Goal: Communication & Community: Connect with others

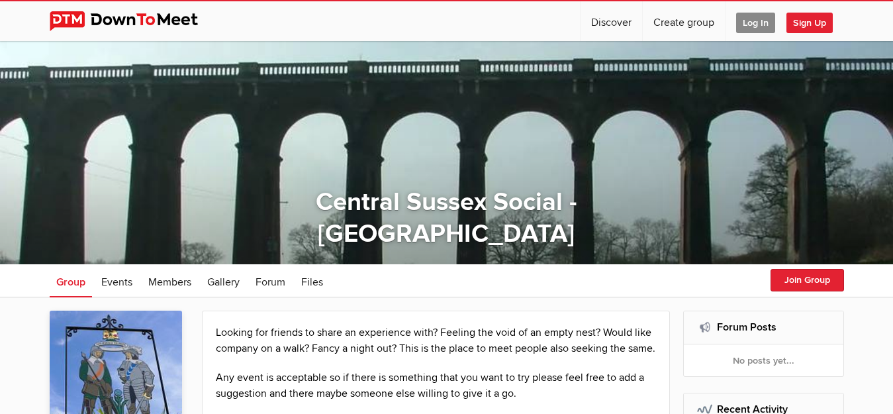
click at [738, 21] on span "Log In" at bounding box center [755, 23] width 39 height 21
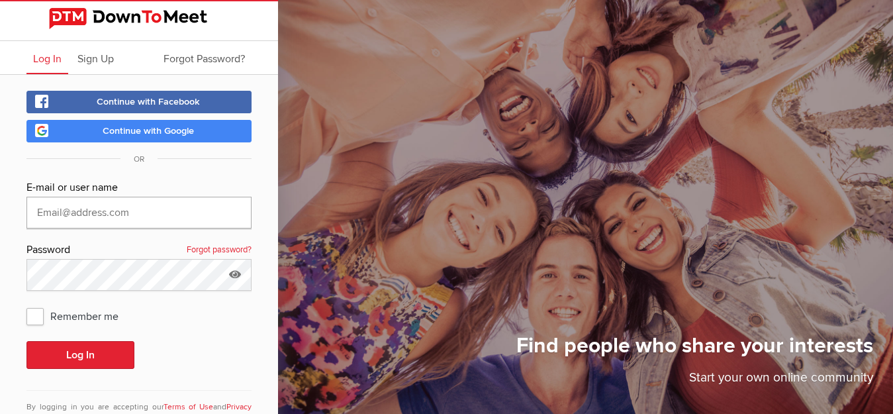
click at [120, 208] on input "text" at bounding box center [138, 213] width 225 height 32
type input "[EMAIL_ADDRESS][DOMAIN_NAME]"
click at [34, 314] on span "Remember me" at bounding box center [78, 316] width 105 height 24
click at [26, 304] on input "Remember me" at bounding box center [26, 303] width 1 height 1
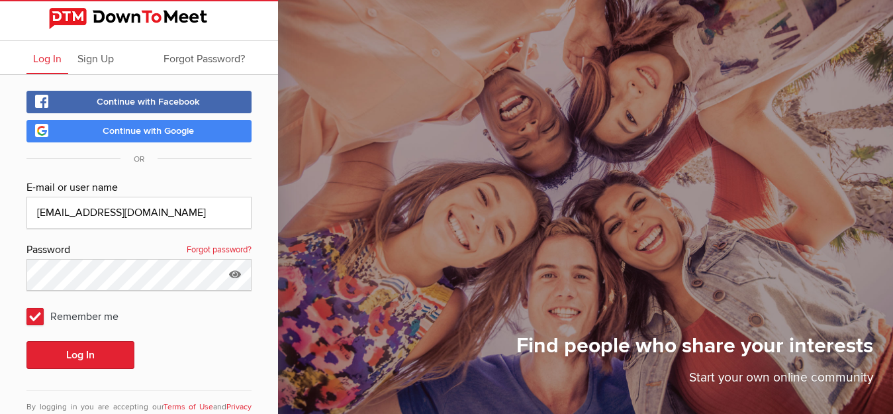
click at [34, 314] on span "Remember me" at bounding box center [78, 316] width 105 height 24
click at [26, 304] on input "Remember me" at bounding box center [26, 303] width 1 height 1
click at [36, 312] on span "Remember me" at bounding box center [78, 316] width 105 height 24
click at [26, 304] on input "Remember me" at bounding box center [26, 303] width 1 height 1
click at [36, 312] on span "Remember me" at bounding box center [78, 316] width 105 height 24
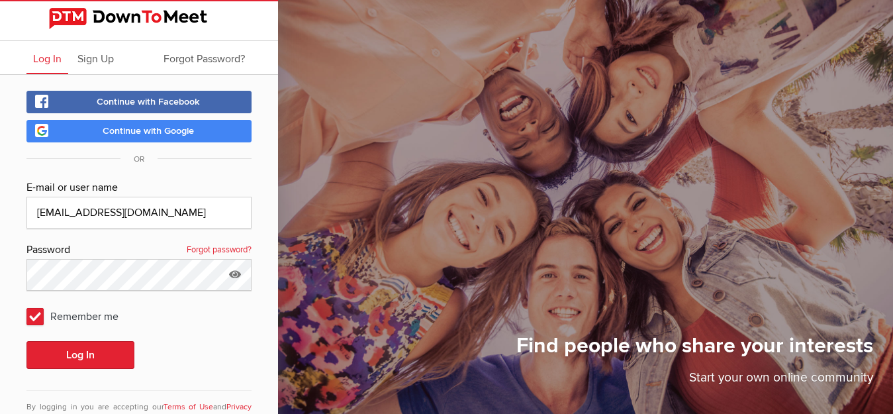
click at [26, 304] on input "Remember me" at bounding box center [26, 303] width 1 height 1
click at [32, 314] on span "Remember me" at bounding box center [78, 316] width 105 height 24
click at [26, 304] on input "Remember me" at bounding box center [26, 303] width 1 height 1
checkbox input "true"
click at [232, 275] on icon at bounding box center [235, 274] width 20 height 30
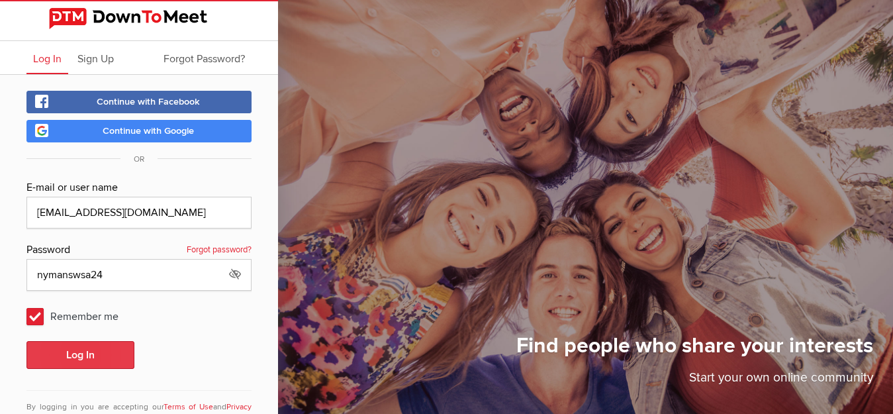
click at [68, 352] on button "Log In" at bounding box center [80, 355] width 108 height 28
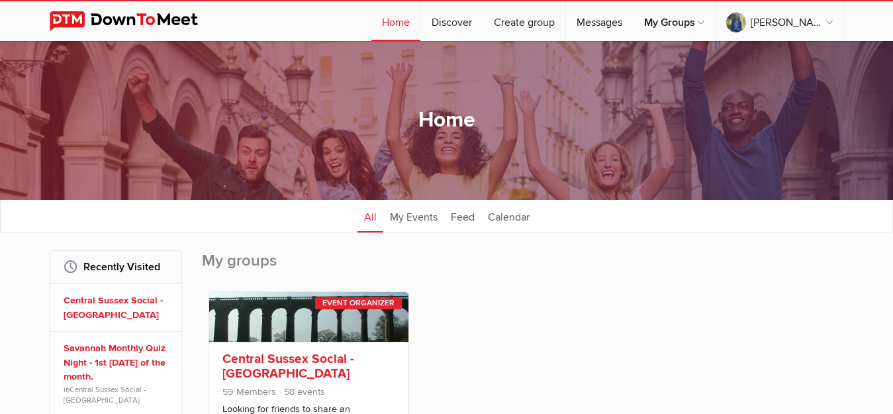
click at [230, 365] on link "Central Sussex Social - [GEOGRAPHIC_DATA]" at bounding box center [288, 366] width 132 height 30
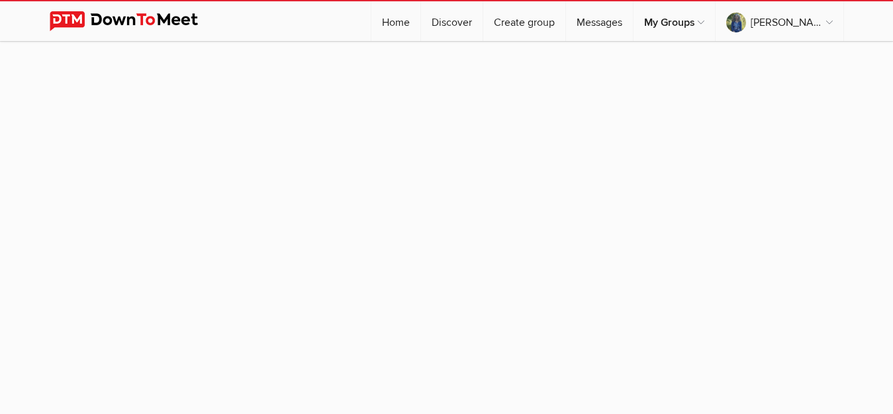
click at [230, 365] on sp-group-item at bounding box center [446, 227] width 893 height 373
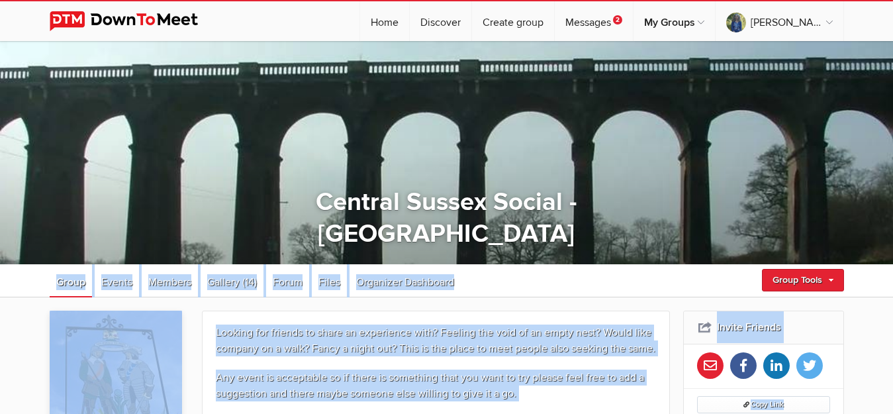
click at [549, 286] on ul "Group Events Members Gallery (14) More Forum Files Organizer Dashboard Forum Fi…" at bounding box center [447, 280] width 794 height 33
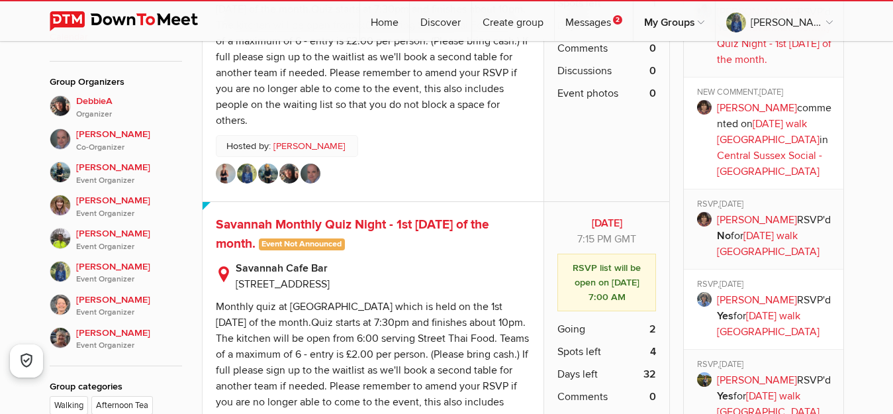
scroll to position [531, 0]
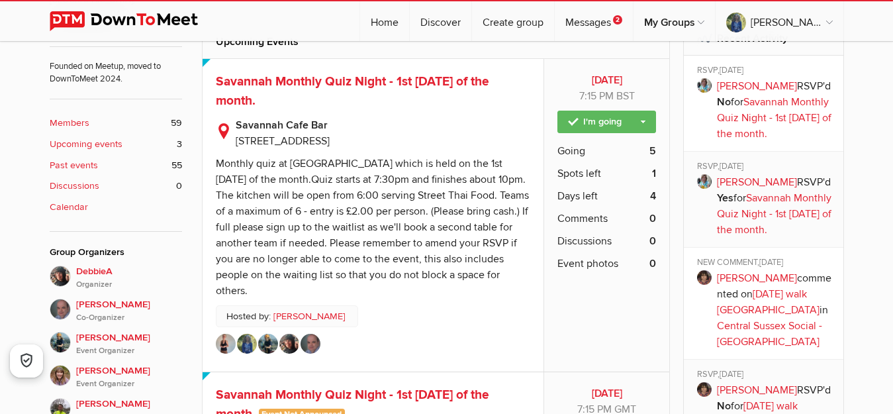
click at [760, 85] on link "[PERSON_NAME]" at bounding box center [757, 85] width 80 height 13
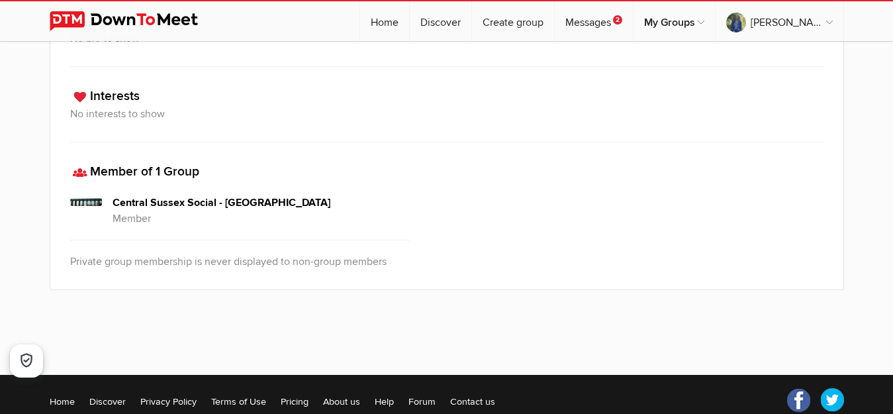
scroll to position [423, 0]
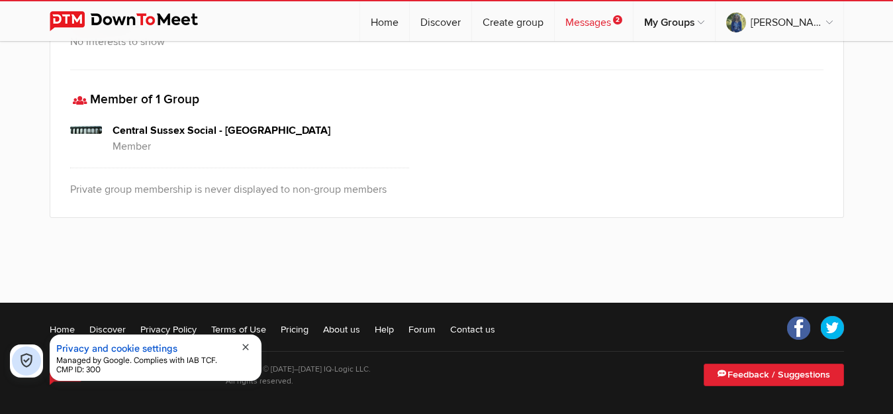
click at [633, 20] on link "Messages 2" at bounding box center [593, 21] width 78 height 40
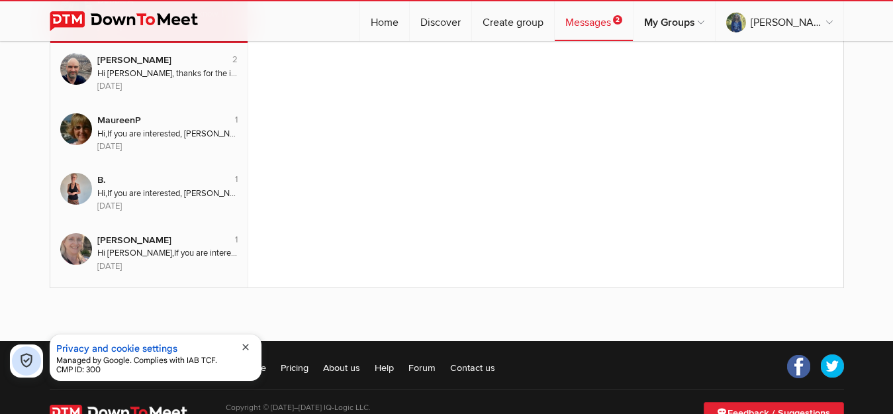
scroll to position [163, 0]
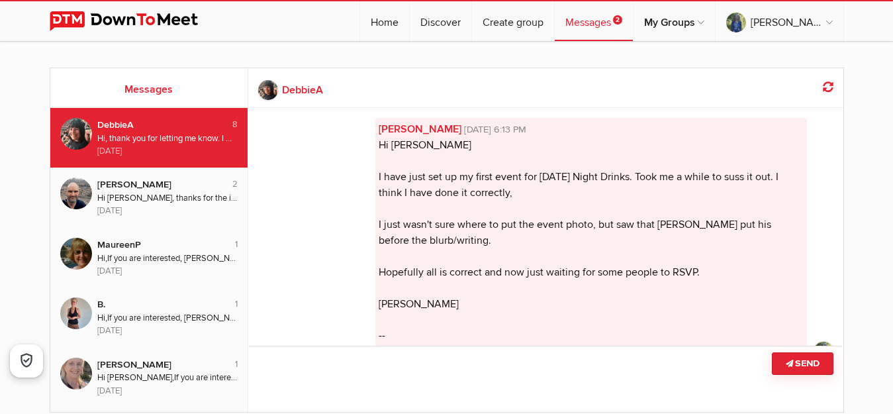
scroll to position [1159, 0]
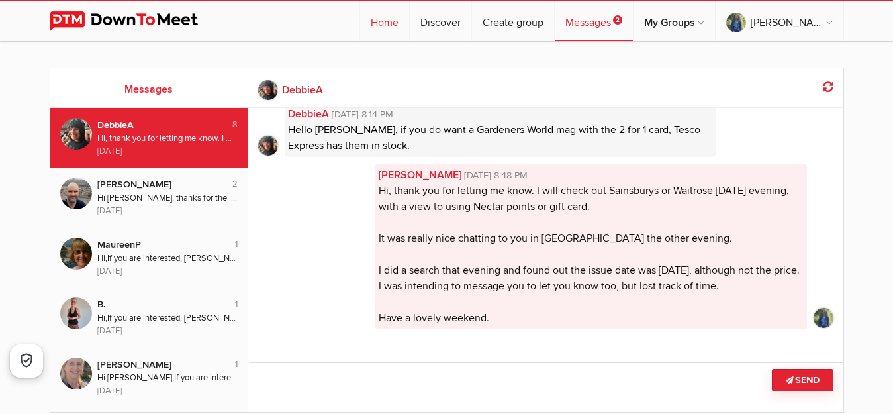
click at [409, 21] on link "Home" at bounding box center [384, 21] width 49 height 40
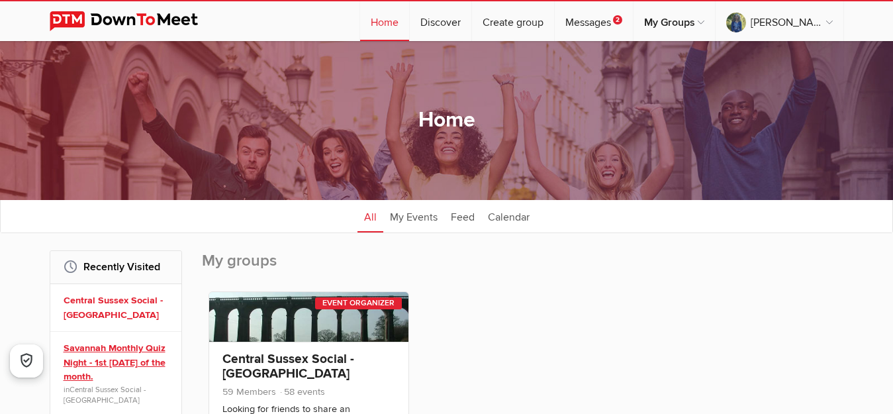
click at [99, 359] on link "Savannah Monthly Quiz Night - 1st [DATE] of the month." at bounding box center [118, 362] width 109 height 43
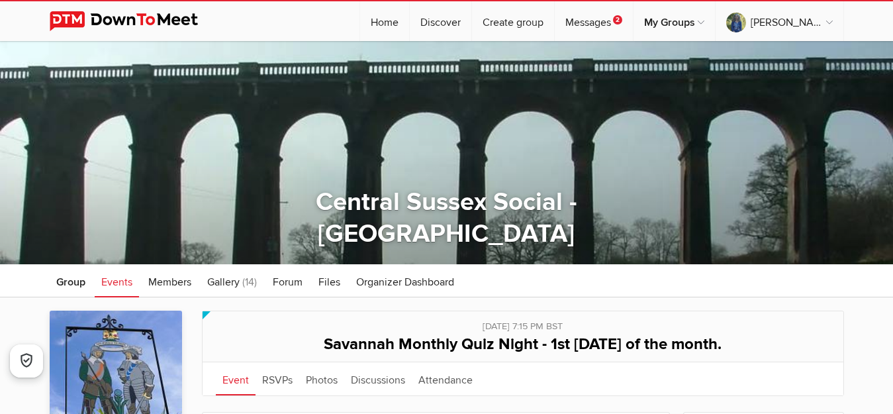
click at [749, 285] on ul "Group Events Members Gallery (14) More Forum Files Organizer Dashboard Forum Fi…" at bounding box center [447, 280] width 794 height 33
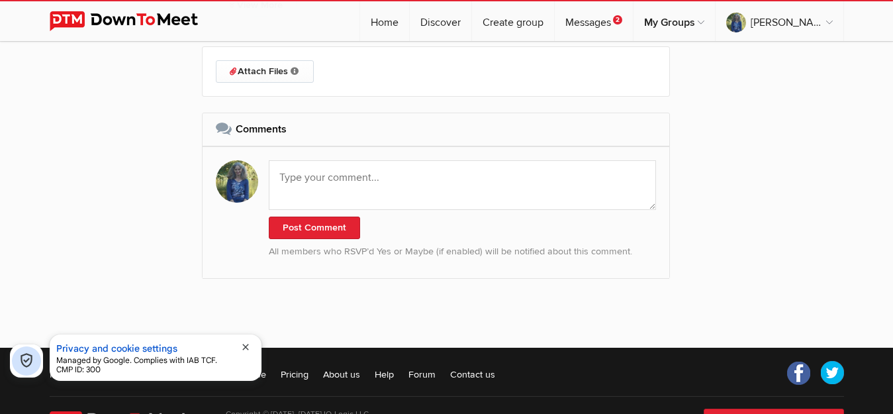
scroll to position [998, 0]
